Goal: Find specific page/section: Find specific page/section

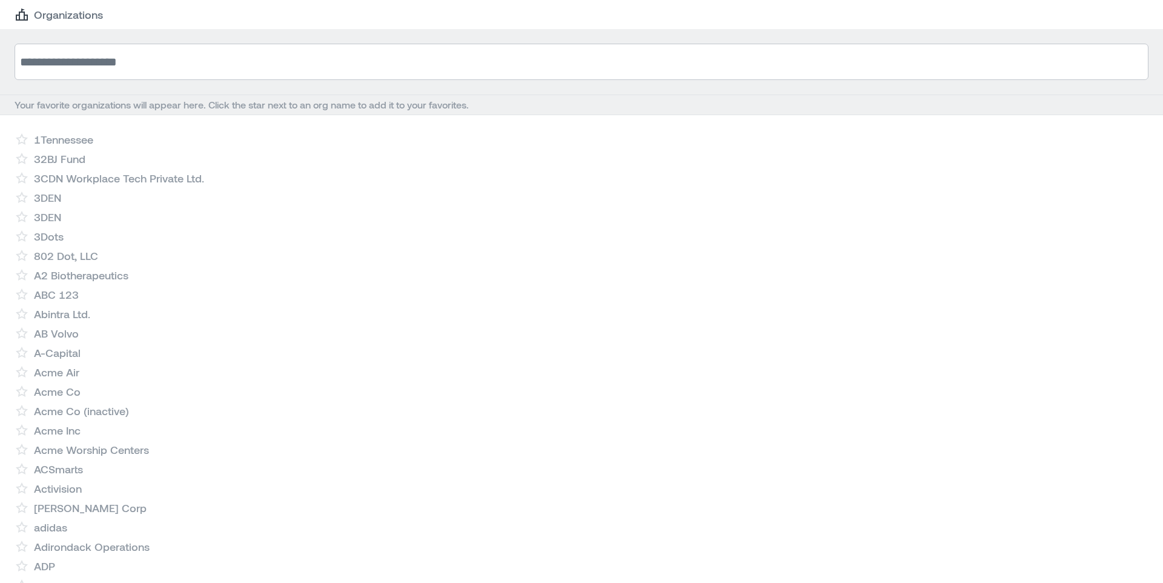
click at [229, 50] on input at bounding box center [582, 62] width 1134 height 36
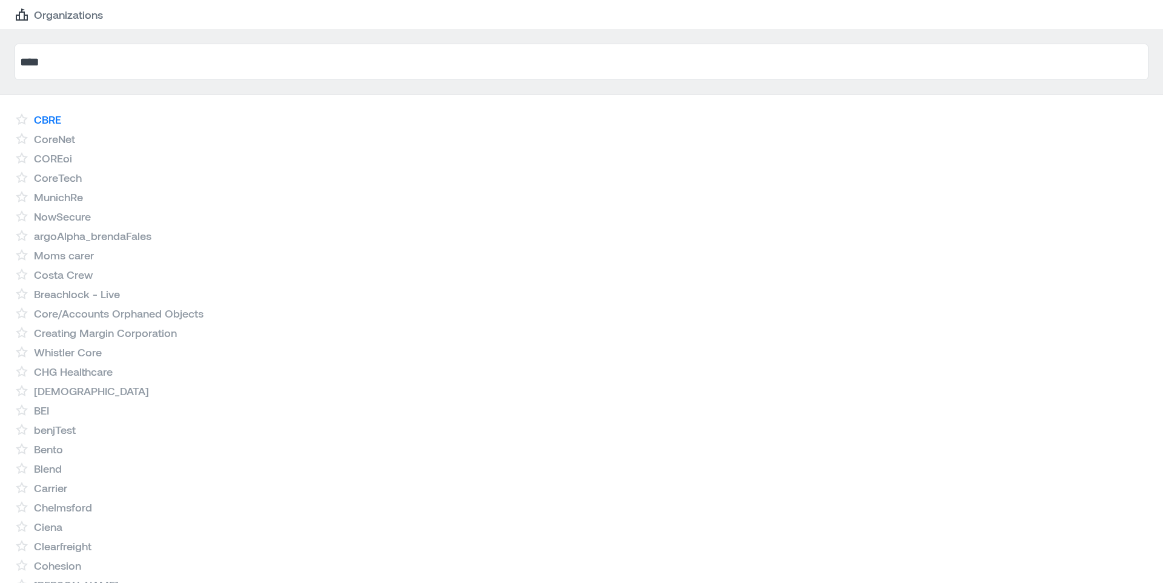
type input "****"
click at [53, 118] on link "CBRE" at bounding box center [47, 119] width 27 height 15
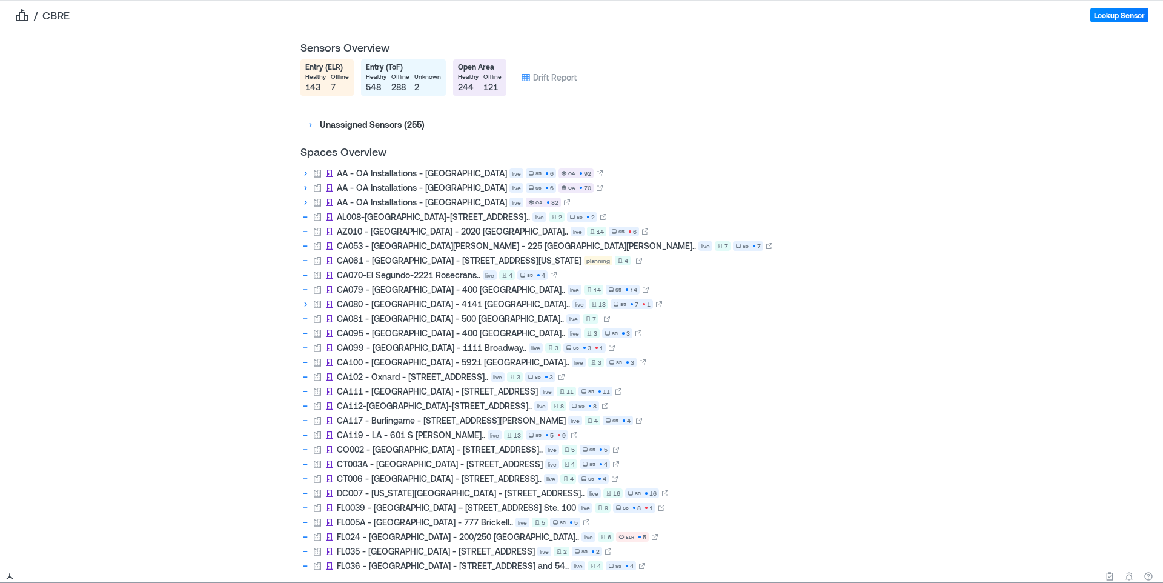
scroll to position [2257, 0]
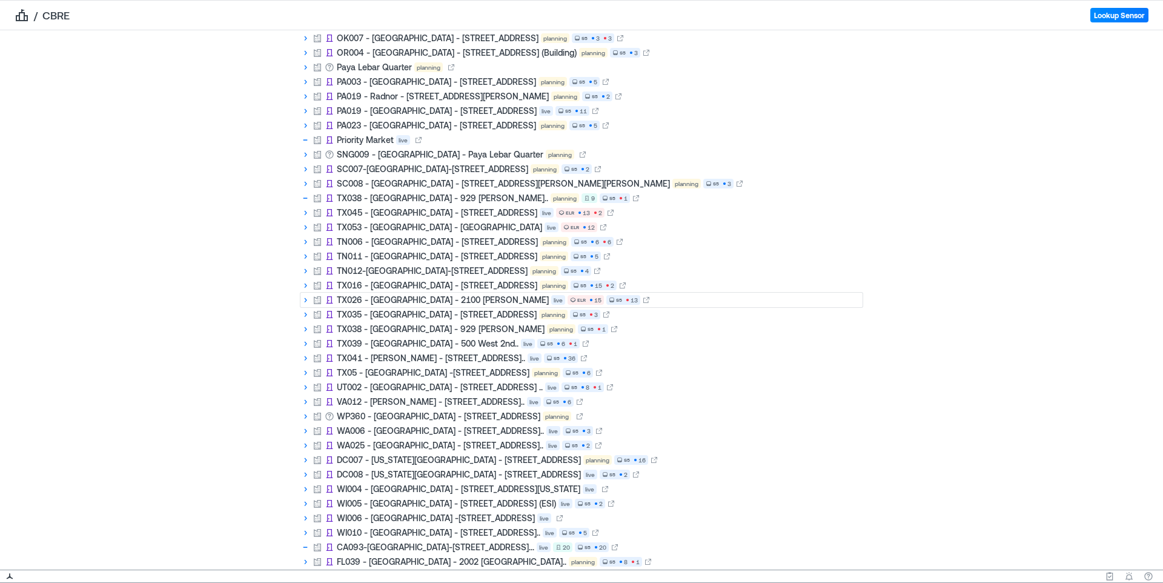
click at [307, 299] on icon at bounding box center [305, 300] width 10 height 10
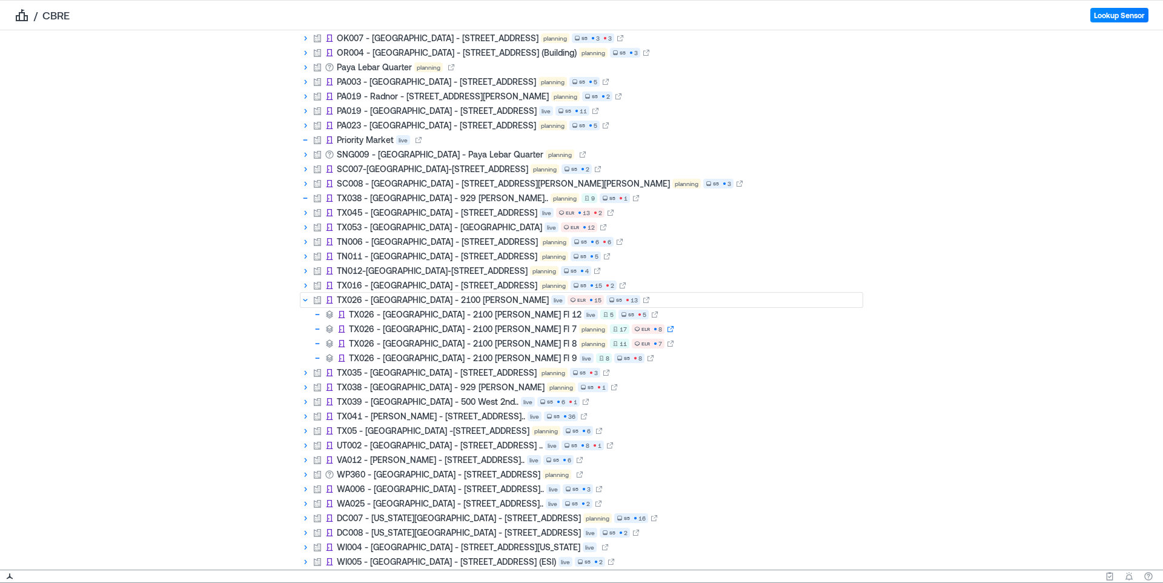
click at [667, 330] on icon at bounding box center [670, 328] width 7 height 7
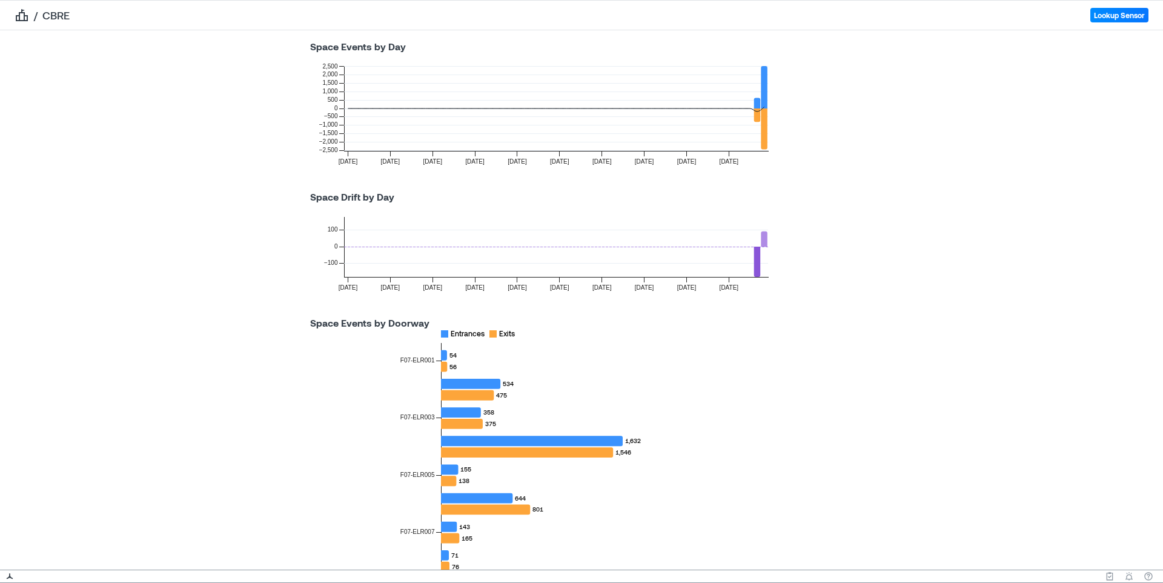
scroll to position [213, 0]
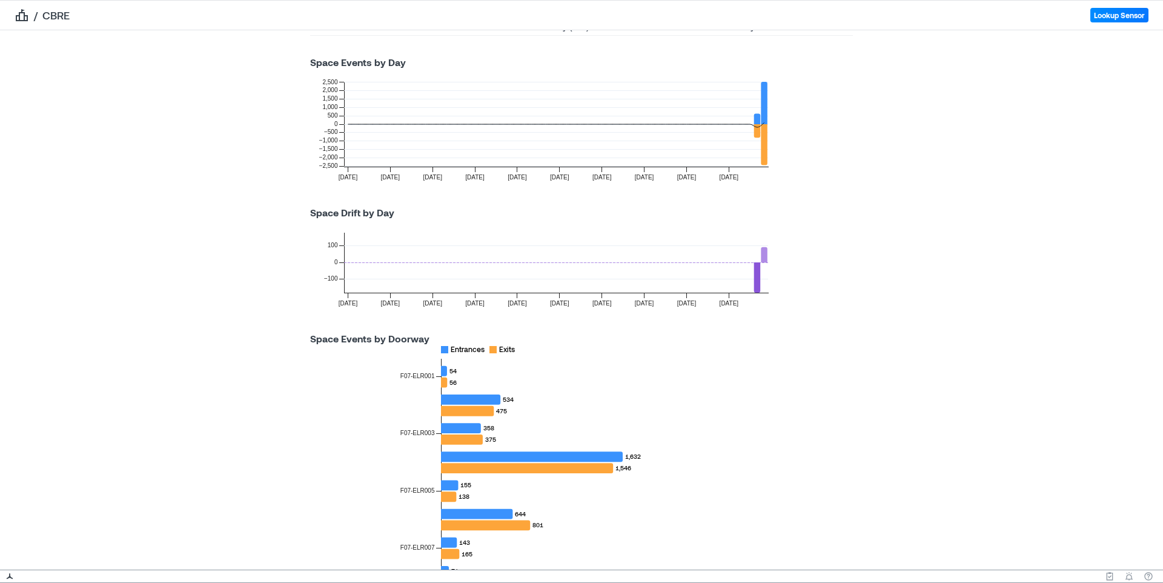
click at [762, 251] on icon at bounding box center [764, 254] width 6 height 15
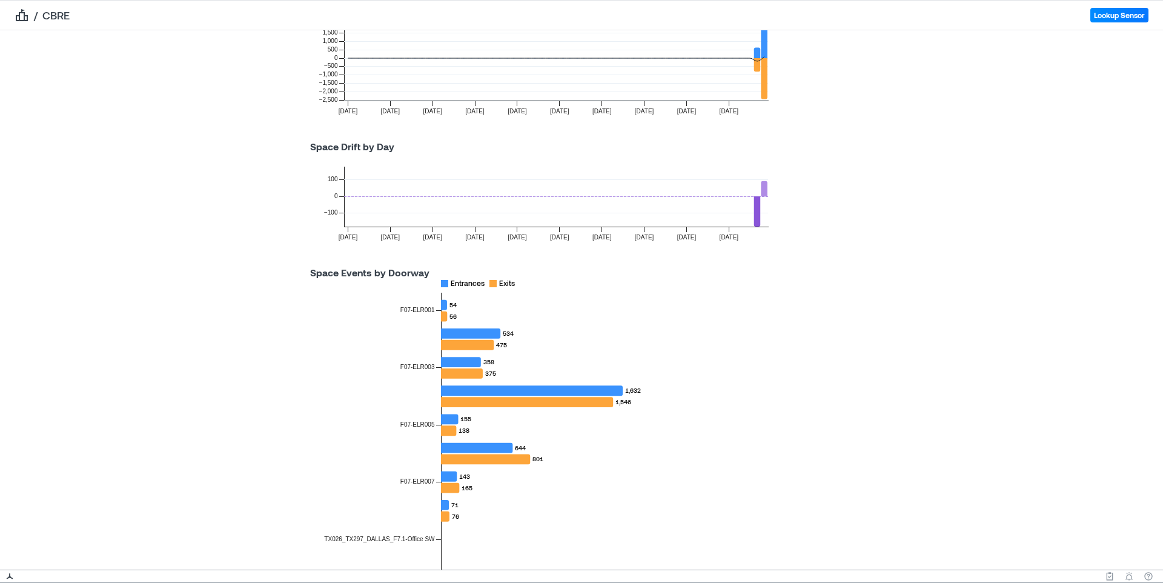
scroll to position [0, 0]
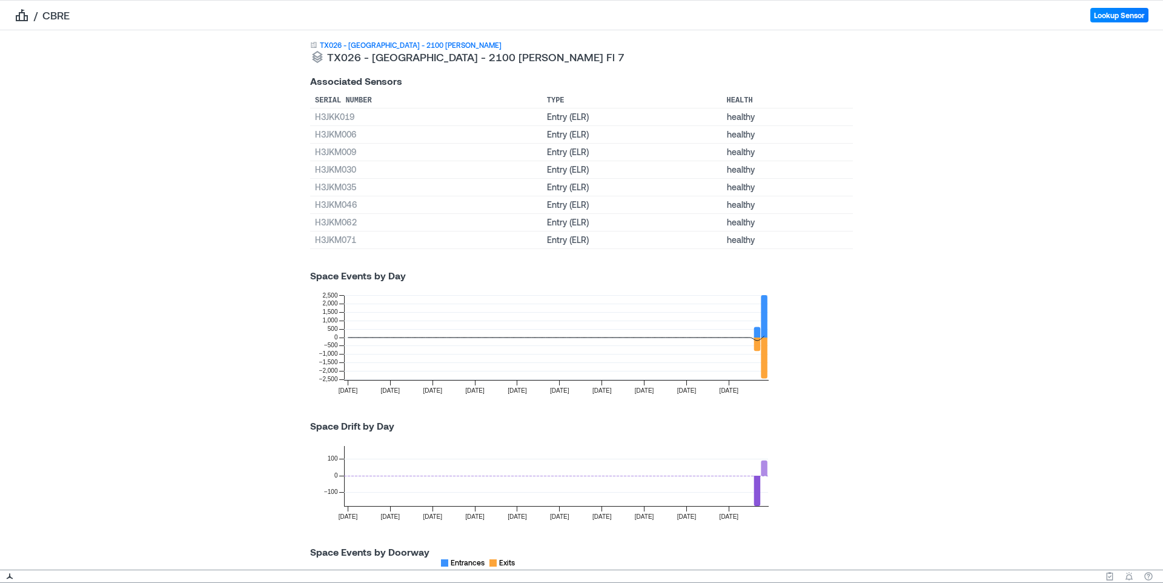
click at [380, 44] on link "TX026 - [GEOGRAPHIC_DATA] - 2100 [PERSON_NAME]" at bounding box center [411, 45] width 182 height 10
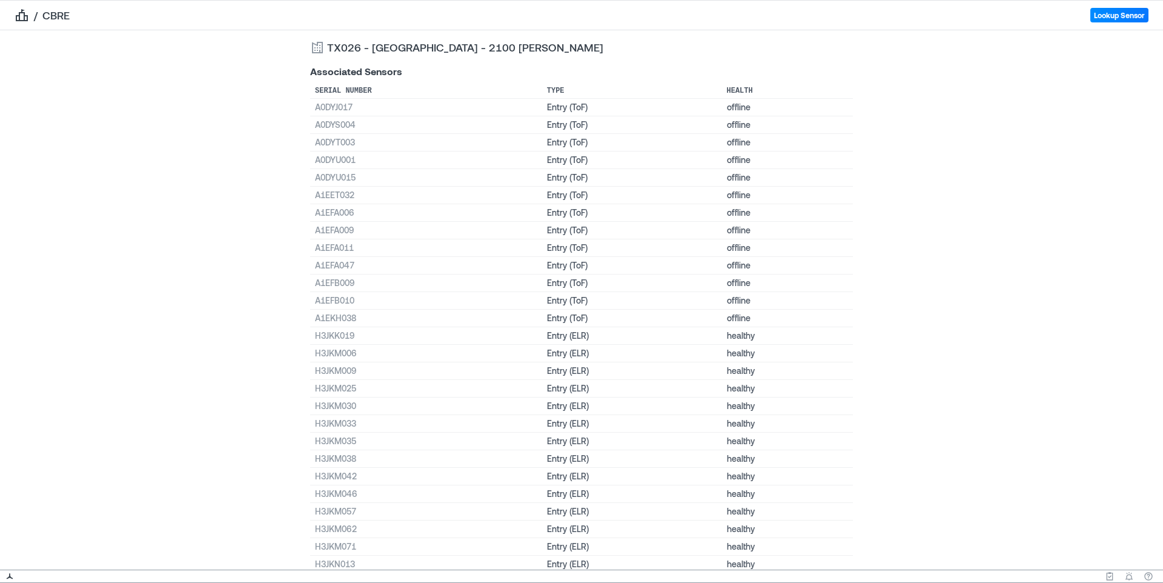
scroll to position [401, 0]
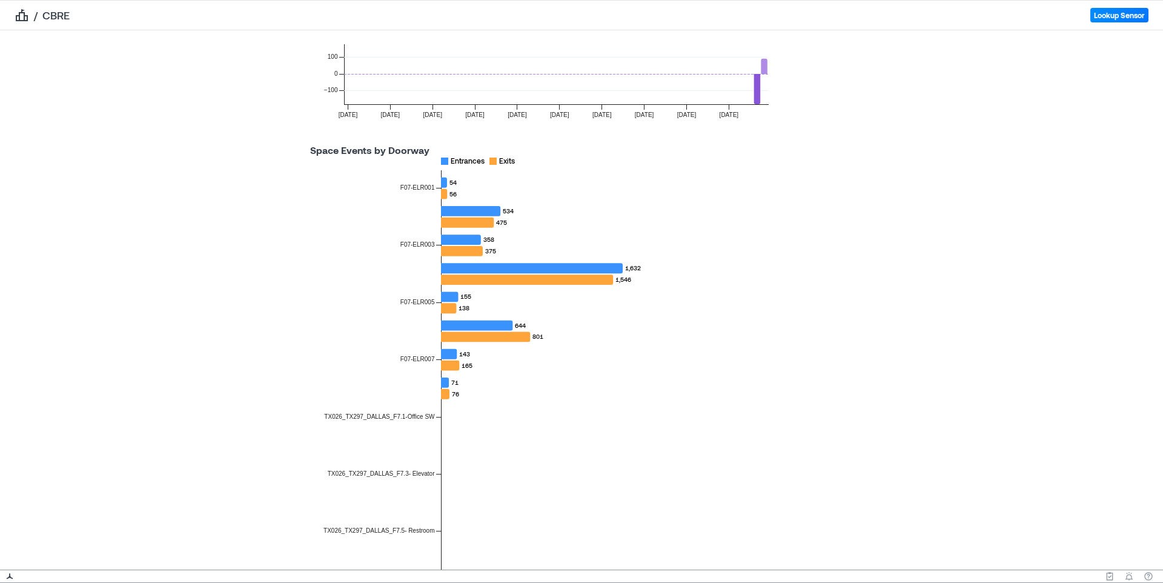
scroll to position [148, 0]
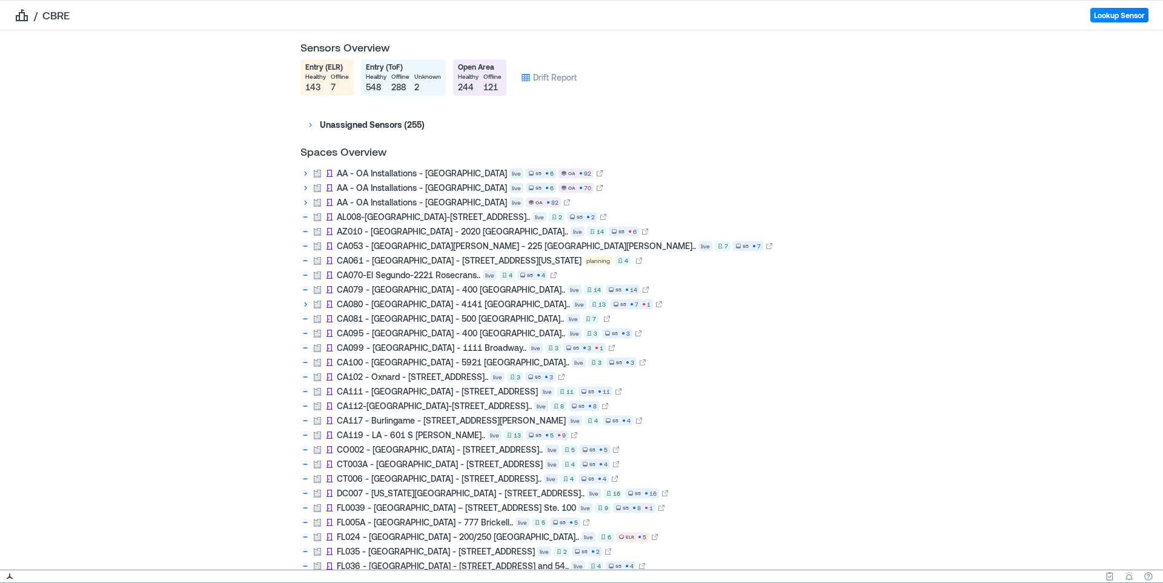
scroll to position [2257, 0]
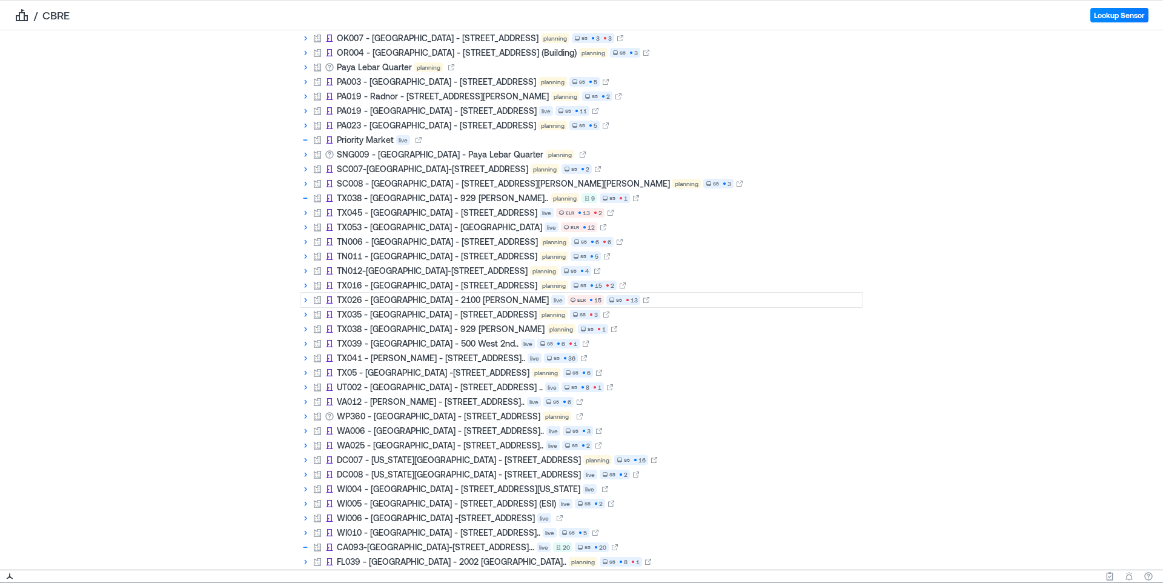
click at [306, 300] on icon at bounding box center [306, 300] width 2 height 5
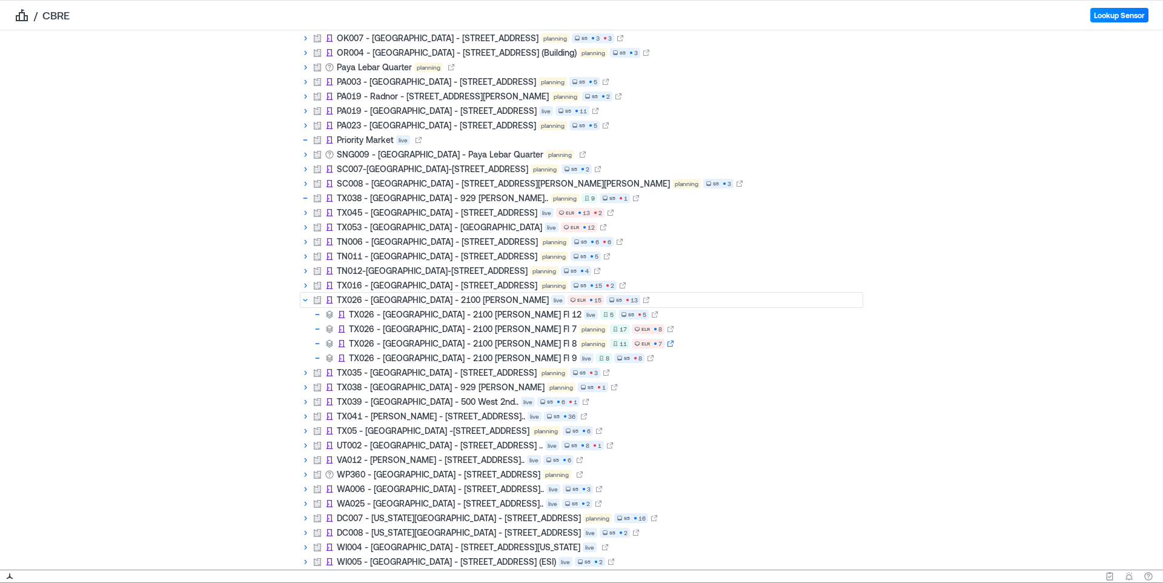
click at [667, 344] on icon at bounding box center [670, 343] width 7 height 7
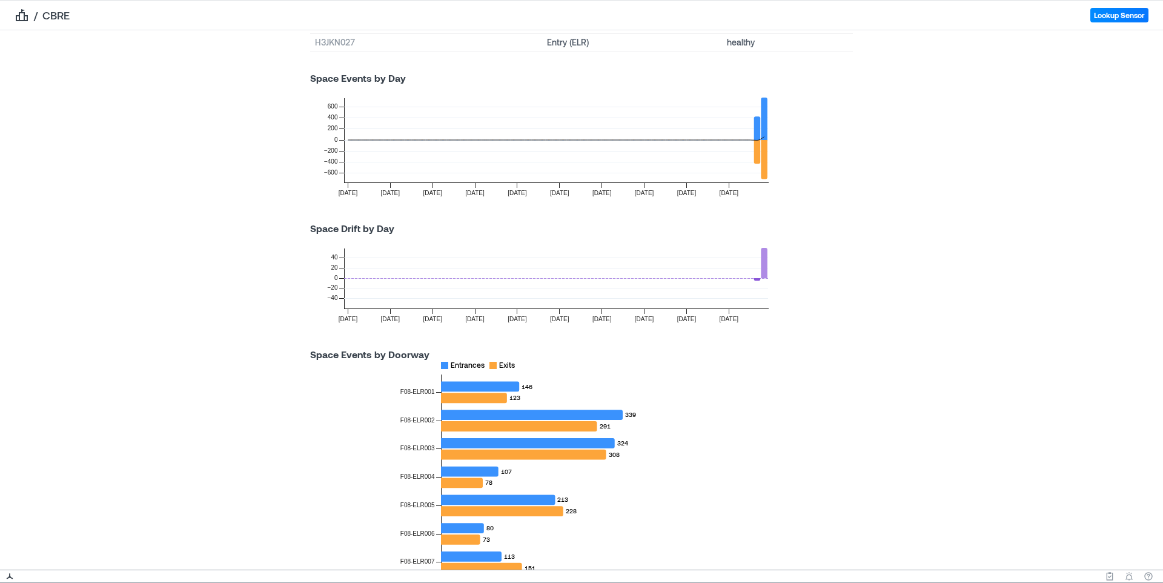
scroll to position [240, 0]
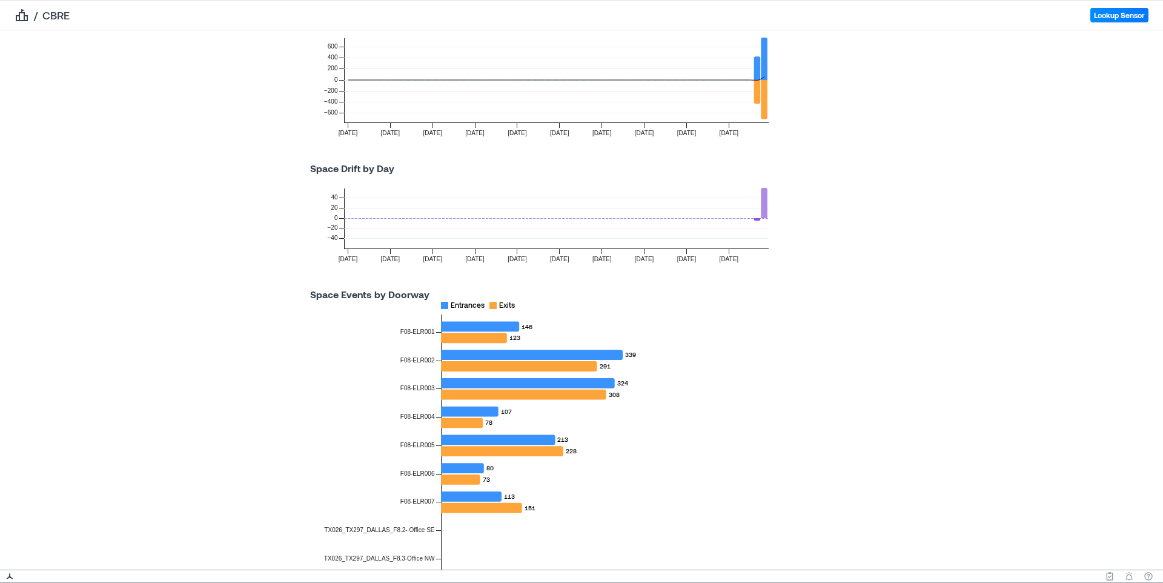
drag, startPoint x: 768, startPoint y: 203, endPoint x: 762, endPoint y: 205, distance: 6.3
click at [767, 203] on icon "[DATE] [DATE] [DATE] [DATE] [DATE] [DATE] [DATE] [DATE] [DATE] [DATE] −40 −20 0…" at bounding box center [538, 224] width 484 height 97
click at [762, 205] on icon at bounding box center [764, 203] width 6 height 30
